Goal: Information Seeking & Learning: Learn about a topic

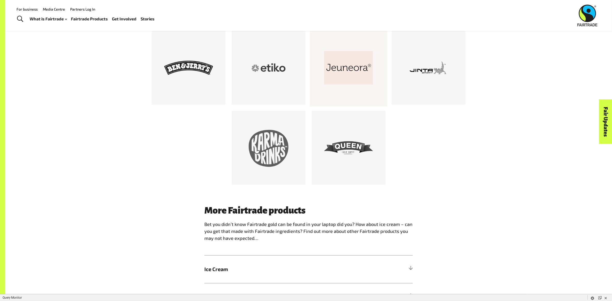
scroll to position [348, 0]
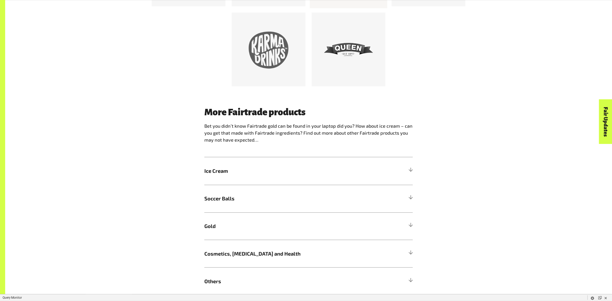
scroll to position [522, 0]
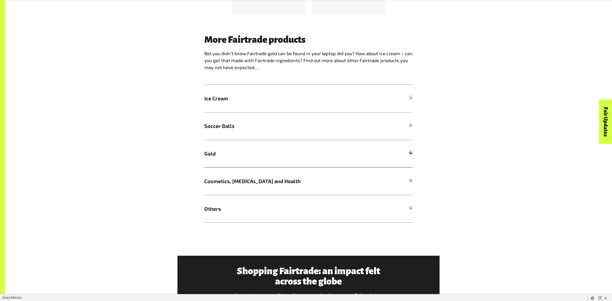
click at [351, 156] on span "Gold" at bounding box center [282, 154] width 156 height 8
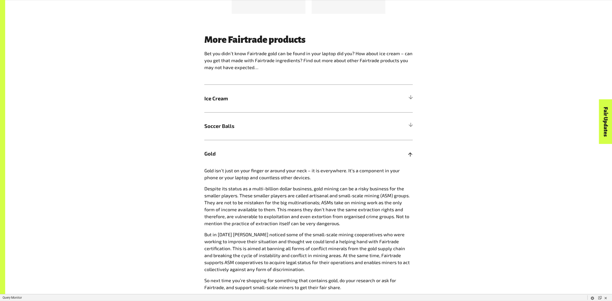
click at [351, 156] on span "Gold" at bounding box center [282, 154] width 156 height 8
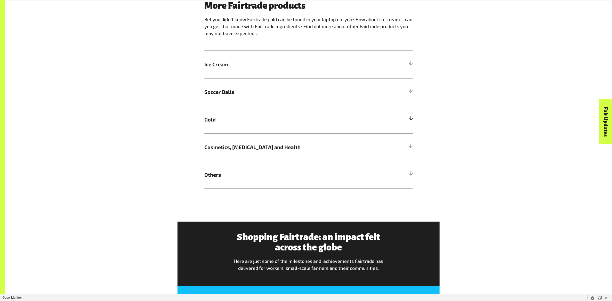
scroll to position [559, 0]
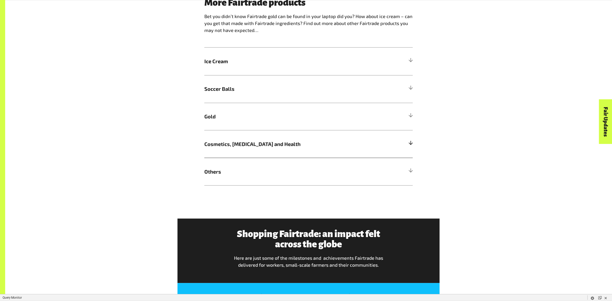
click at [348, 148] on span "Cosmetics, [MEDICAL_DATA] and Health" at bounding box center [282, 144] width 156 height 8
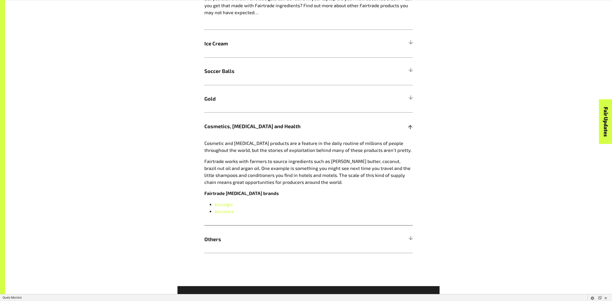
scroll to position [586, 0]
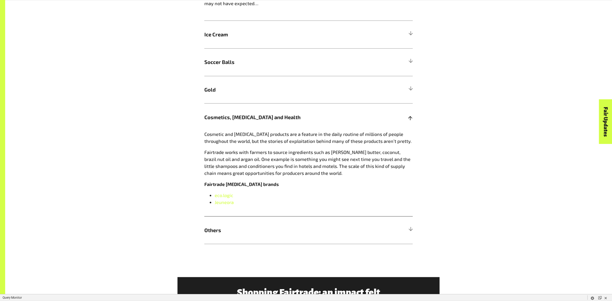
click at [349, 114] on span "Cosmetics, [MEDICAL_DATA] and Health" at bounding box center [282, 118] width 156 height 8
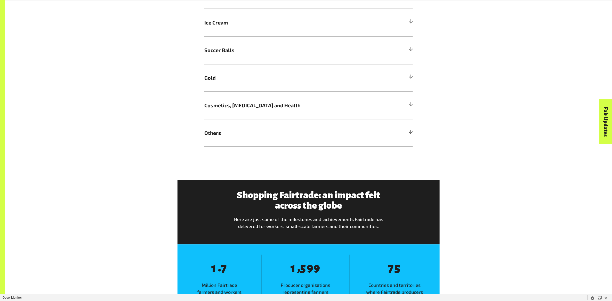
scroll to position [600, 0]
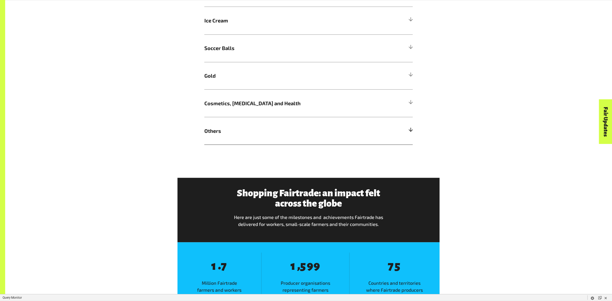
click at [340, 141] on h5 "Others" at bounding box center [308, 131] width 209 height 28
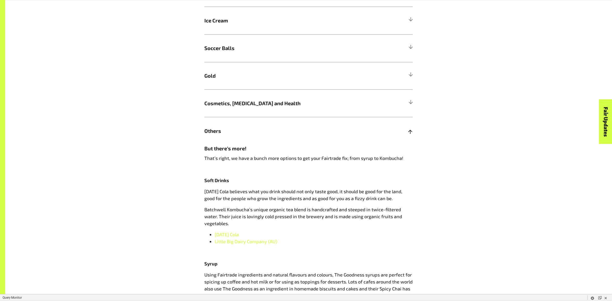
click at [340, 141] on h5 "Others" at bounding box center [308, 131] width 209 height 28
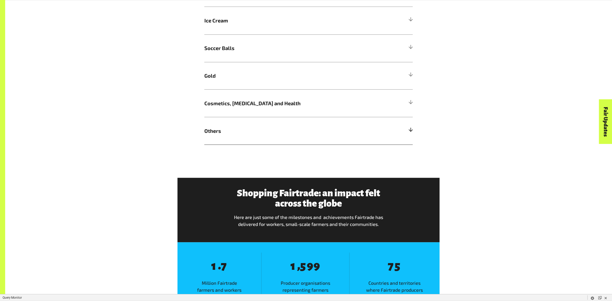
click at [340, 141] on h5 "Others" at bounding box center [308, 131] width 209 height 28
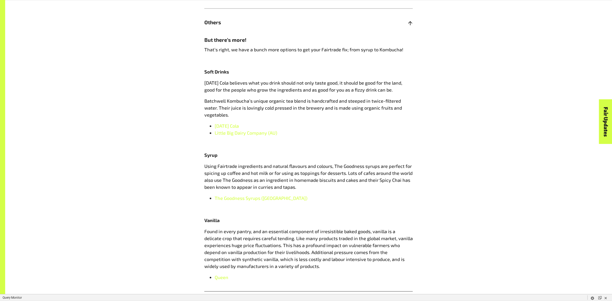
scroll to position [710, 0]
drag, startPoint x: 284, startPoint y: 131, endPoint x: 214, endPoint y: 133, distance: 70.5
click at [213, 133] on ul "Karma Cola Little Big Dairy Company (AU)" at bounding box center [308, 129] width 209 height 14
copy span "Little Big Dairy Company (AU)"
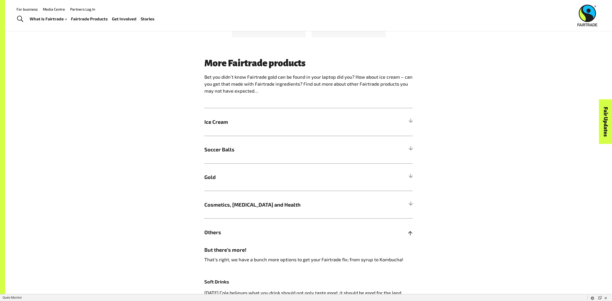
scroll to position [467, 0]
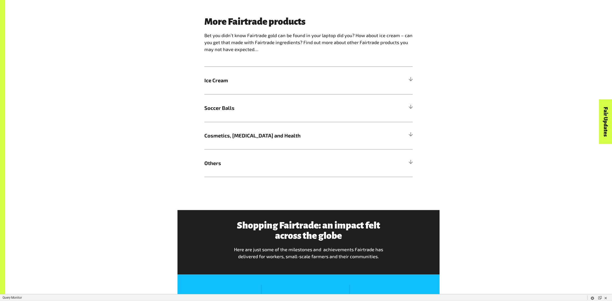
scroll to position [540, 0]
click at [235, 162] on span "Others" at bounding box center [282, 164] width 156 height 8
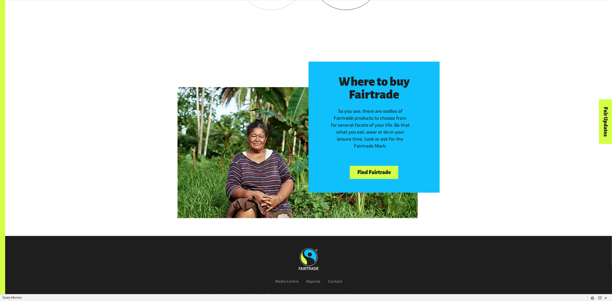
scroll to position [1388, 0]
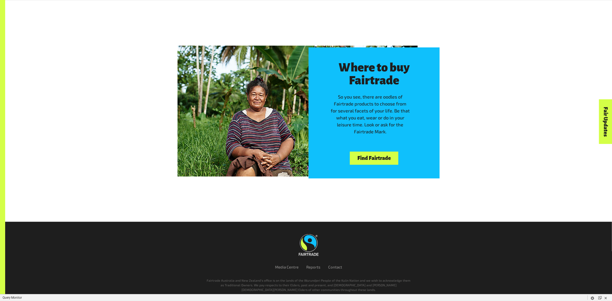
click at [373, 159] on link "Find Fairtrade" at bounding box center [374, 158] width 48 height 13
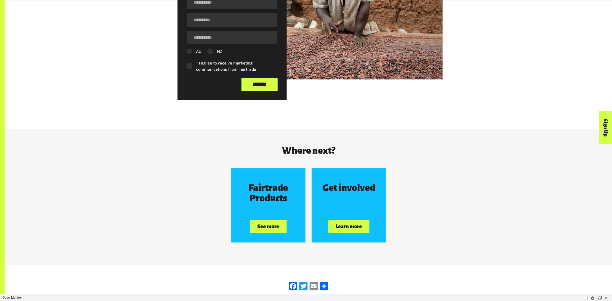
scroll to position [796, 0]
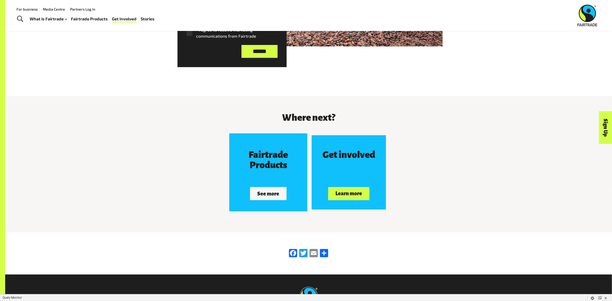
click at [263, 197] on button "See more" at bounding box center [268, 193] width 37 height 13
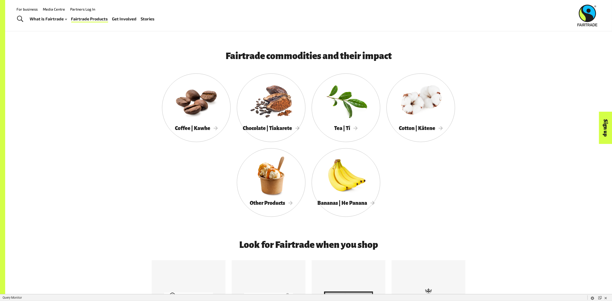
scroll to position [262, 0]
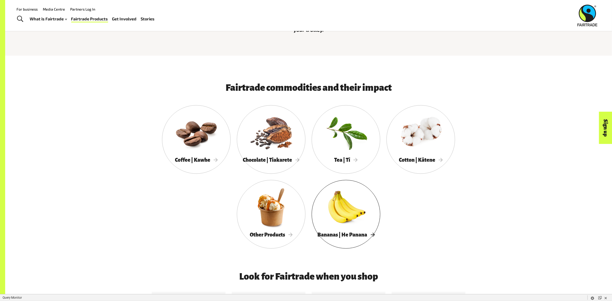
click at [344, 216] on div at bounding box center [346, 207] width 69 height 45
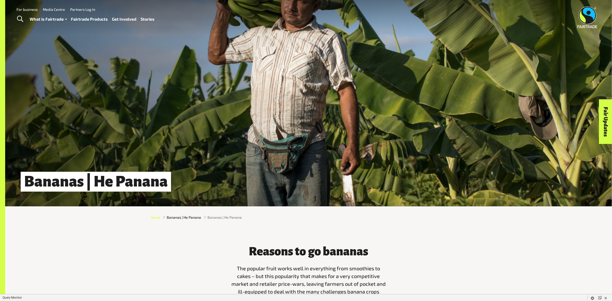
click at [153, 216] on span "Home" at bounding box center [156, 217] width 10 height 5
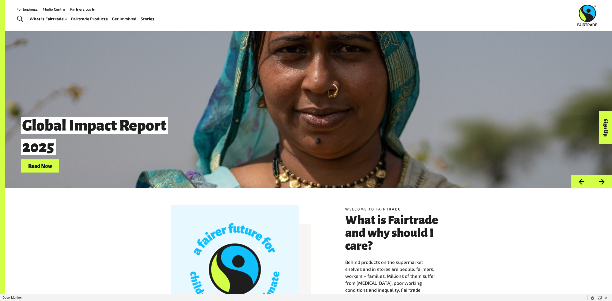
scroll to position [7, 0]
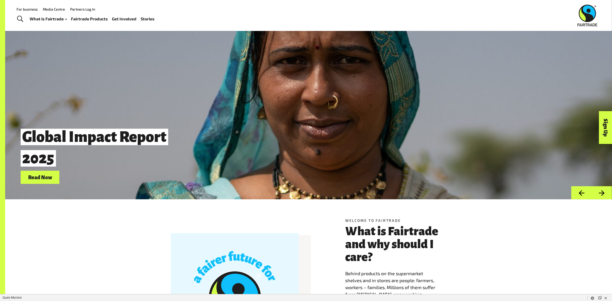
click at [101, 17] on link "Fairtrade Products" at bounding box center [89, 18] width 37 height 7
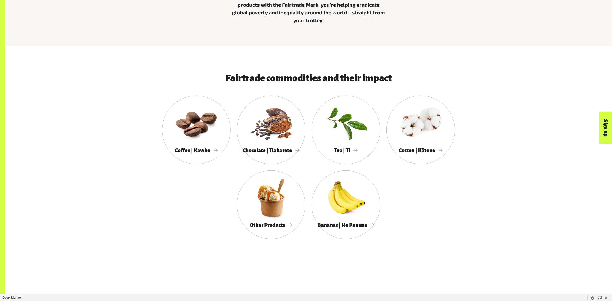
scroll to position [285, 0]
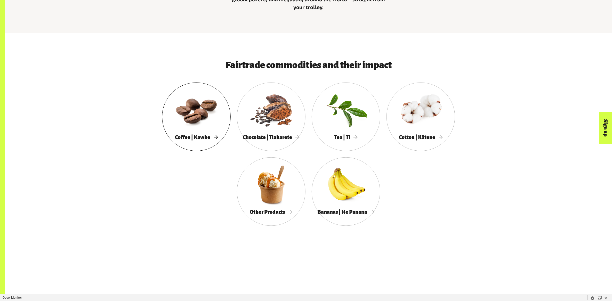
click at [170, 109] on div at bounding box center [196, 110] width 69 height 45
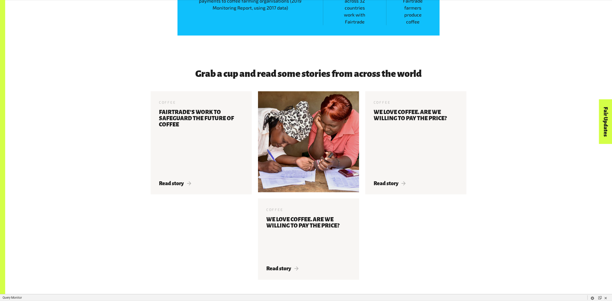
scroll to position [1795, 0]
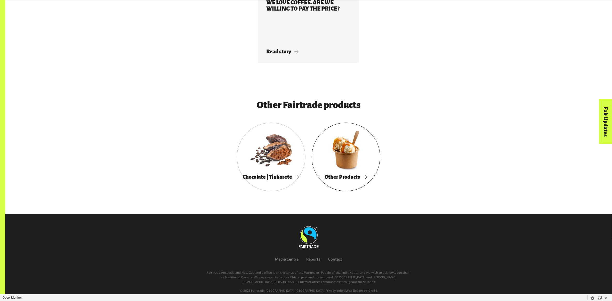
click at [331, 149] on div at bounding box center [346, 150] width 69 height 45
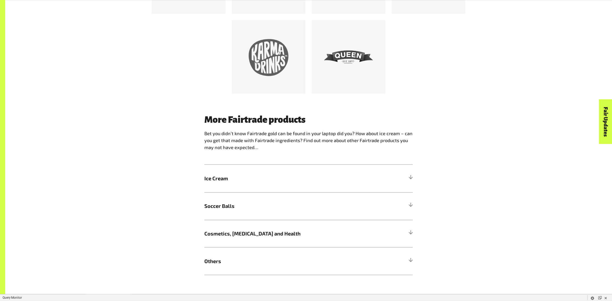
scroll to position [509, 0]
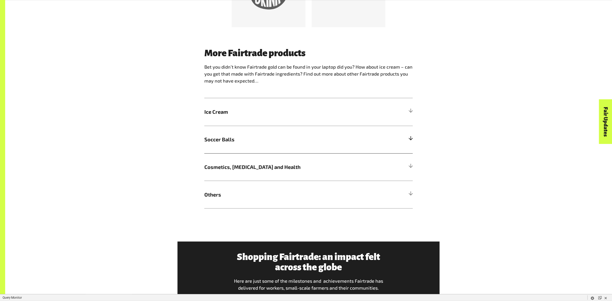
click at [327, 141] on span "Soccer Balls" at bounding box center [282, 140] width 156 height 8
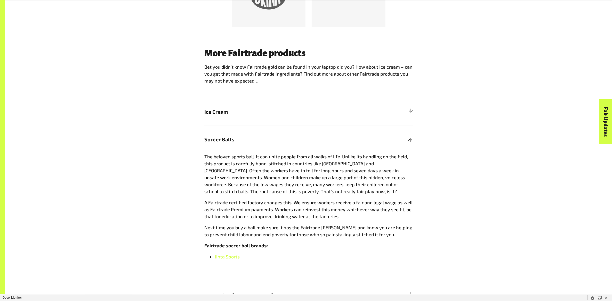
click at [327, 141] on span "Soccer Balls" at bounding box center [282, 140] width 156 height 8
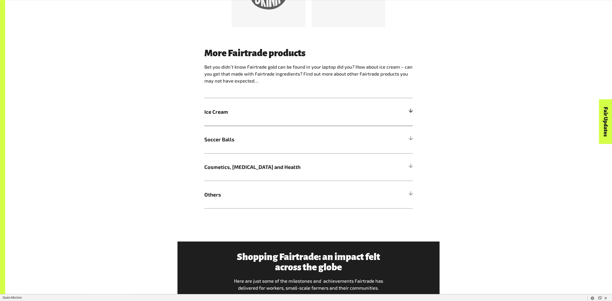
click at [316, 121] on h5 "Ice Cream" at bounding box center [308, 112] width 209 height 28
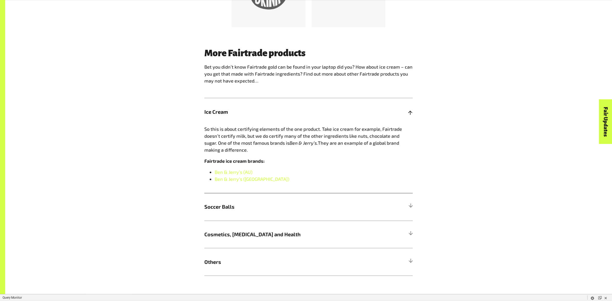
click at [316, 121] on h5 "Ice Cream" at bounding box center [308, 112] width 209 height 28
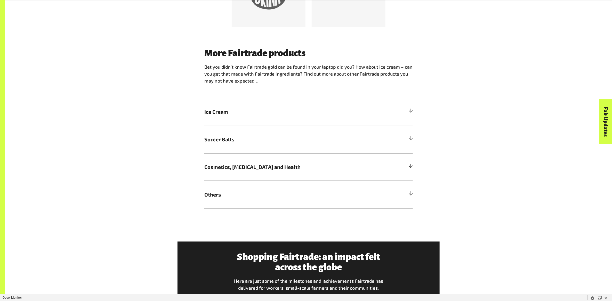
click at [308, 173] on h5 "Cosmetics, Skin Care and Health" at bounding box center [308, 168] width 209 height 28
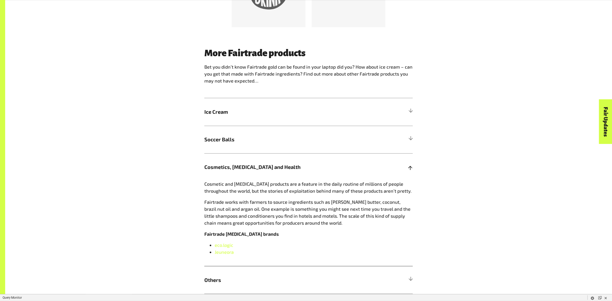
click at [308, 173] on h5 "Cosmetics, Skin Care and Health" at bounding box center [308, 168] width 209 height 28
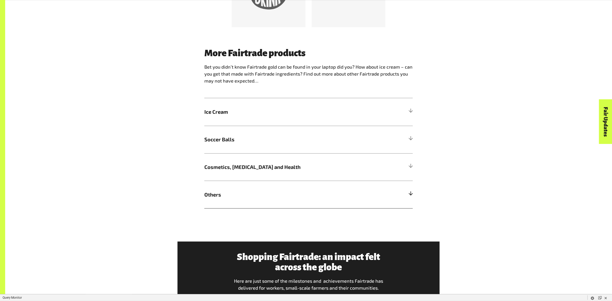
click at [304, 208] on h5 "Others" at bounding box center [308, 195] width 209 height 28
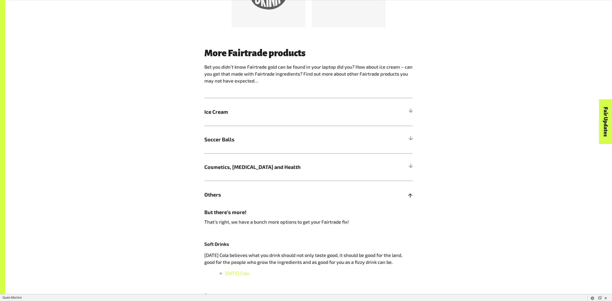
click at [304, 208] on h5 "Others" at bounding box center [308, 195] width 209 height 28
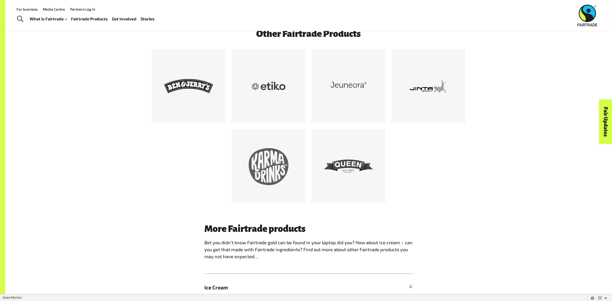
scroll to position [0, 0]
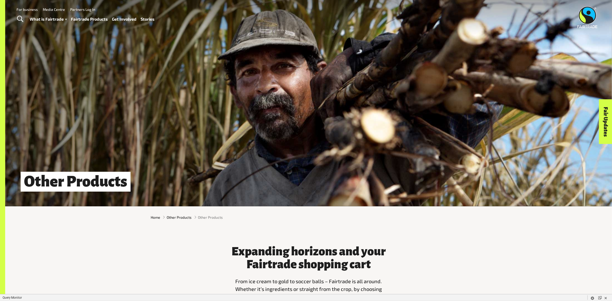
click at [26, 9] on link "For business" at bounding box center [27, 9] width 21 height 4
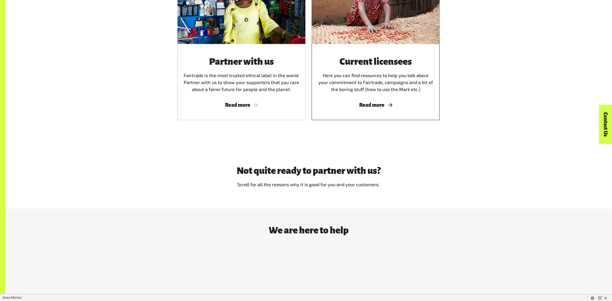
scroll to position [408, 0]
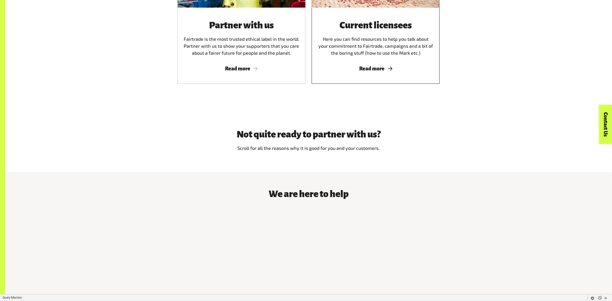
click at [376, 72] on span "Read more" at bounding box center [376, 69] width 116 height 6
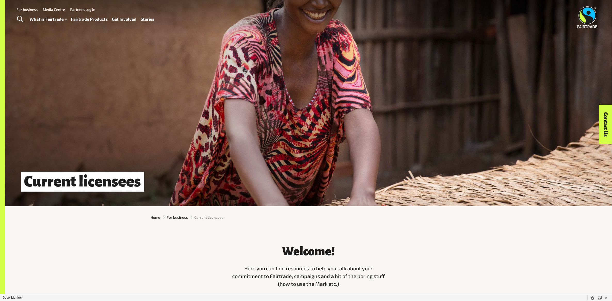
click at [76, 19] on link "Fairtrade Products" at bounding box center [89, 18] width 37 height 7
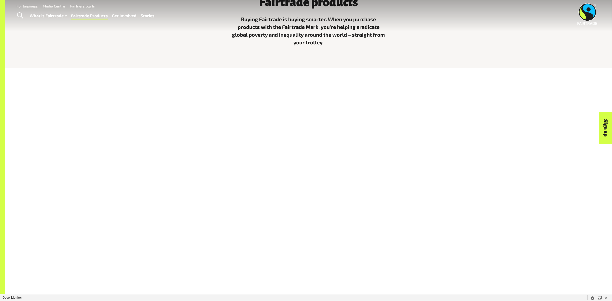
scroll to position [289, 0]
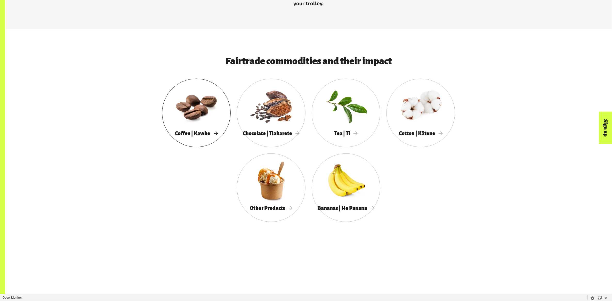
click at [180, 124] on div at bounding box center [196, 106] width 69 height 45
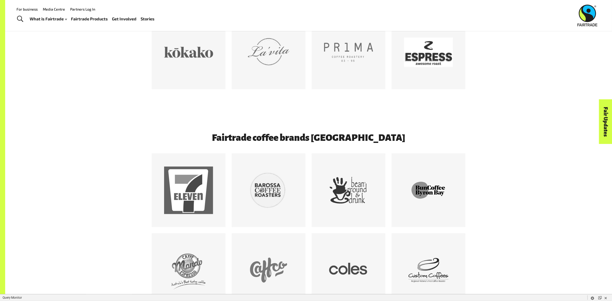
scroll to position [514, 0]
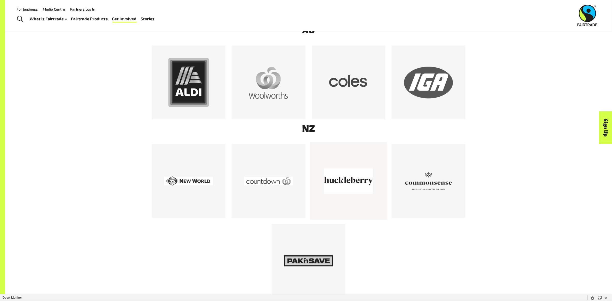
scroll to position [358, 0]
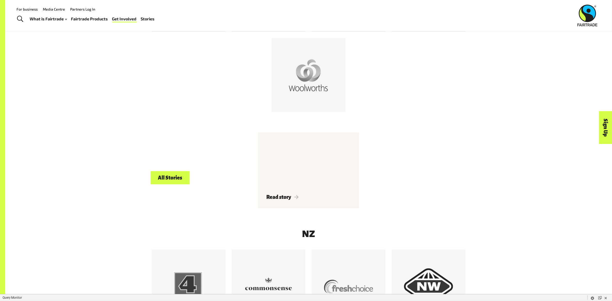
scroll to position [395, 0]
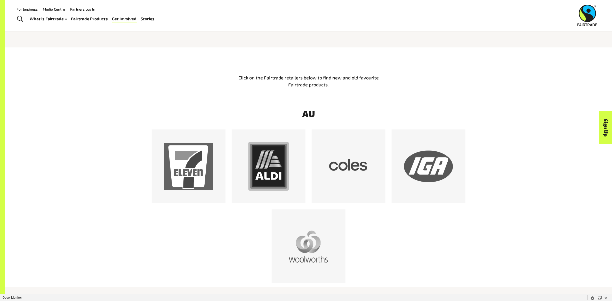
scroll to position [274, 0]
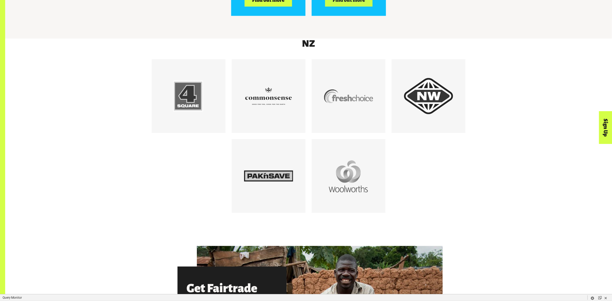
scroll to position [487, 0]
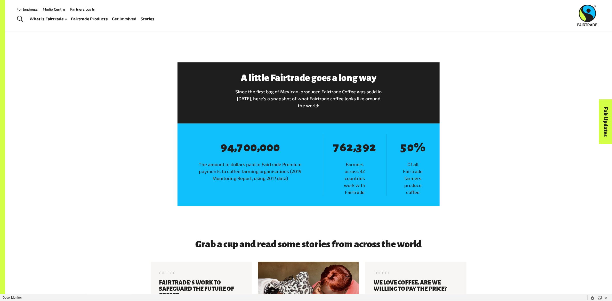
scroll to position [1406, 0]
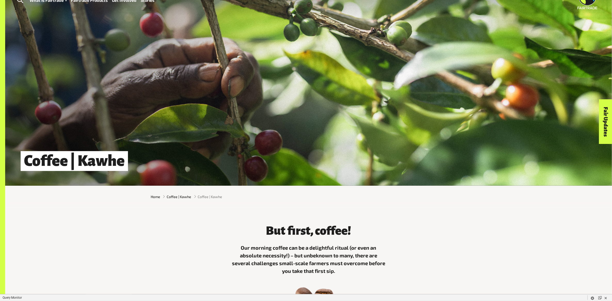
scroll to position [25, 0]
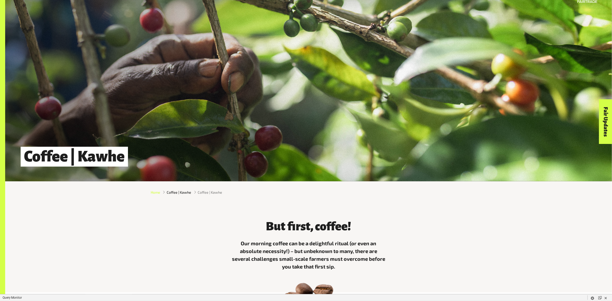
click at [157, 193] on span "Home" at bounding box center [156, 192] width 10 height 5
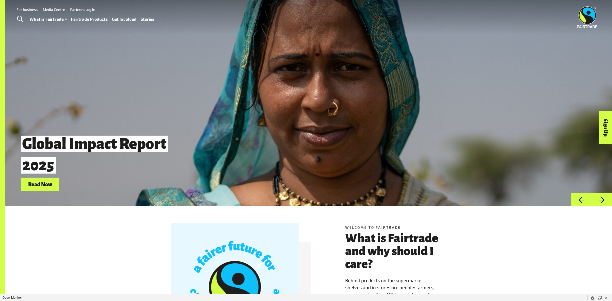
click at [93, 22] on link "Fairtrade Products" at bounding box center [89, 18] width 37 height 7
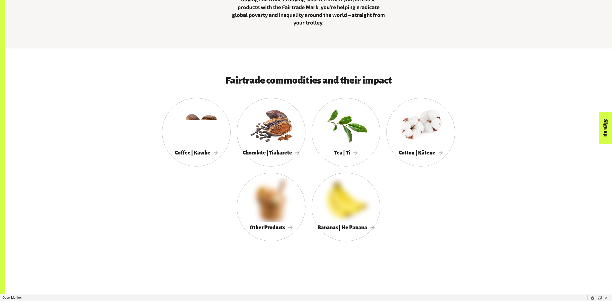
scroll to position [309, 0]
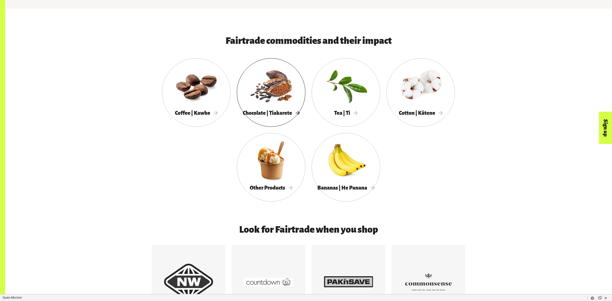
click at [259, 99] on div at bounding box center [271, 85] width 69 height 45
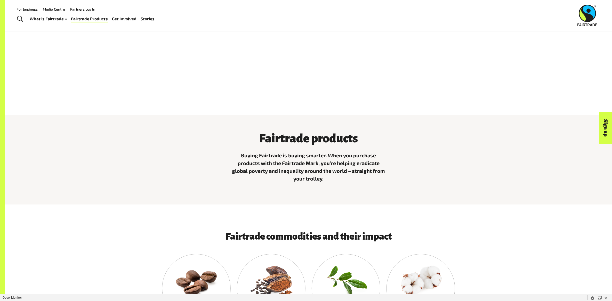
scroll to position [92, 0]
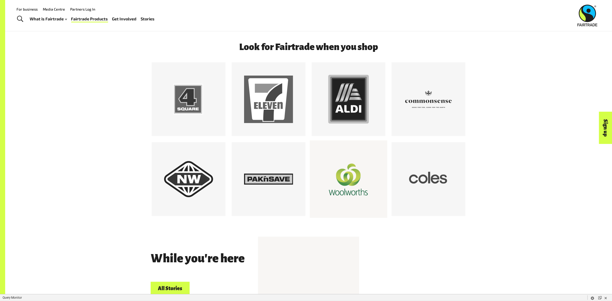
scroll to position [491, 0]
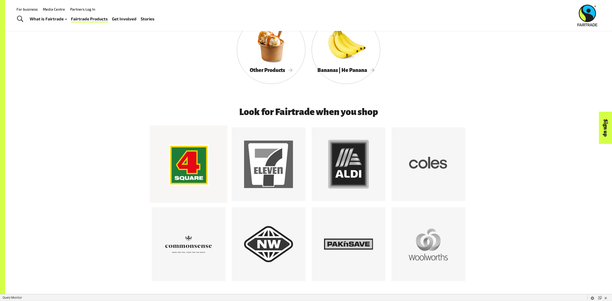
scroll to position [426, 0]
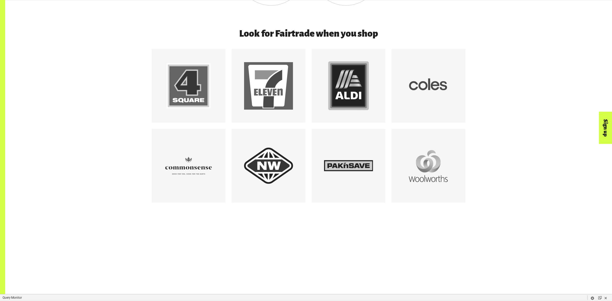
scroll to position [527, 0]
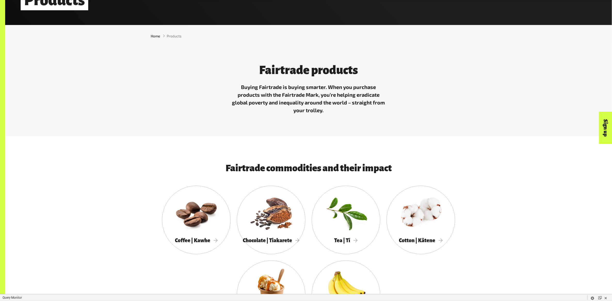
scroll to position [277, 0]
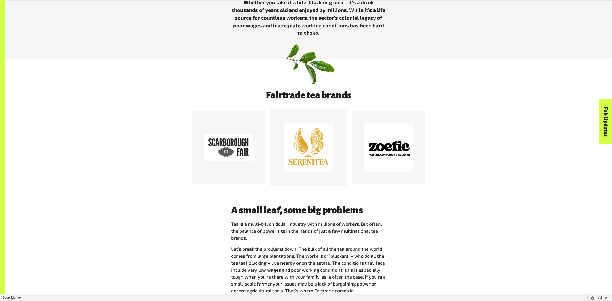
scroll to position [265, 0]
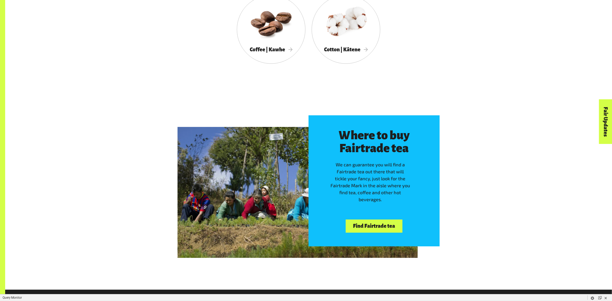
scroll to position [1003, 0]
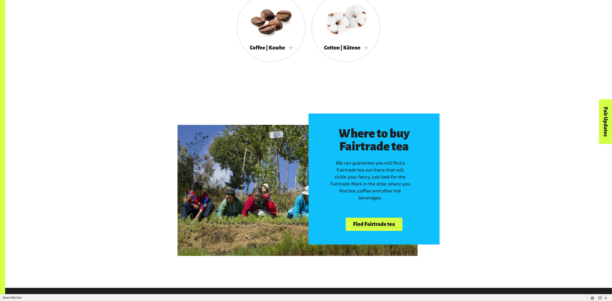
click at [374, 220] on link "Find Fairtrade tea" at bounding box center [374, 224] width 57 height 13
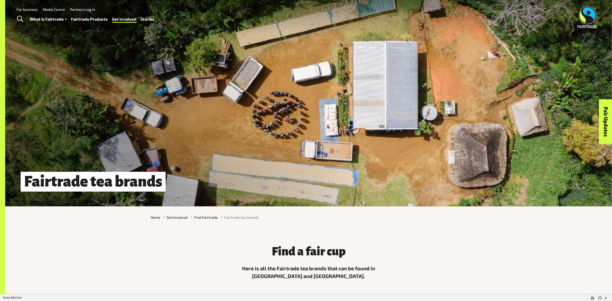
click at [86, 19] on link "Fairtrade Products" at bounding box center [89, 18] width 37 height 7
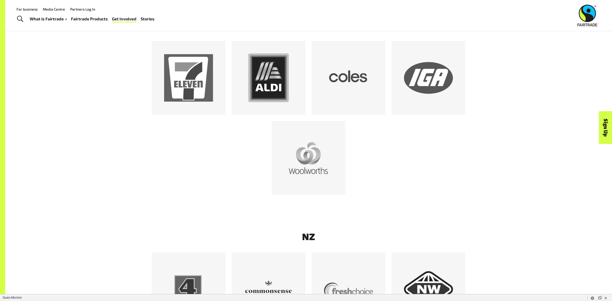
scroll to position [309, 0]
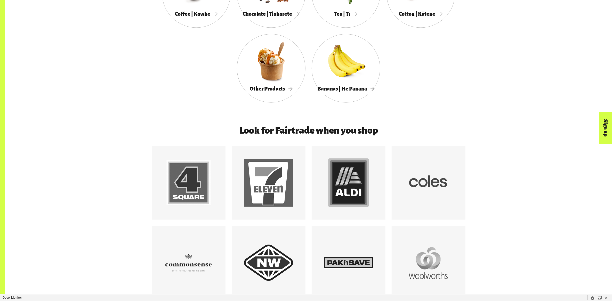
scroll to position [310, 0]
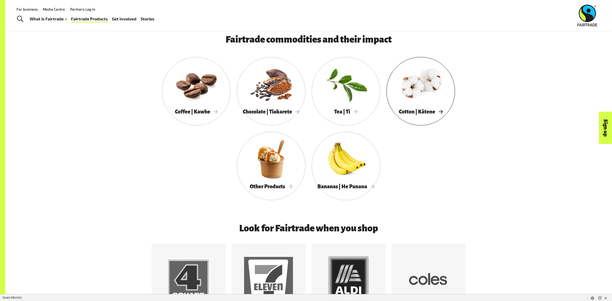
click at [435, 97] on div at bounding box center [421, 84] width 69 height 45
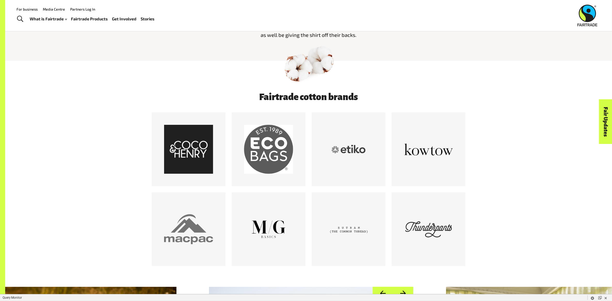
scroll to position [241, 0]
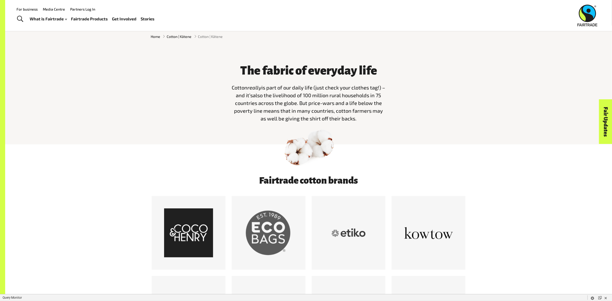
scroll to position [326, 0]
